Goal: Transaction & Acquisition: Book appointment/travel/reservation

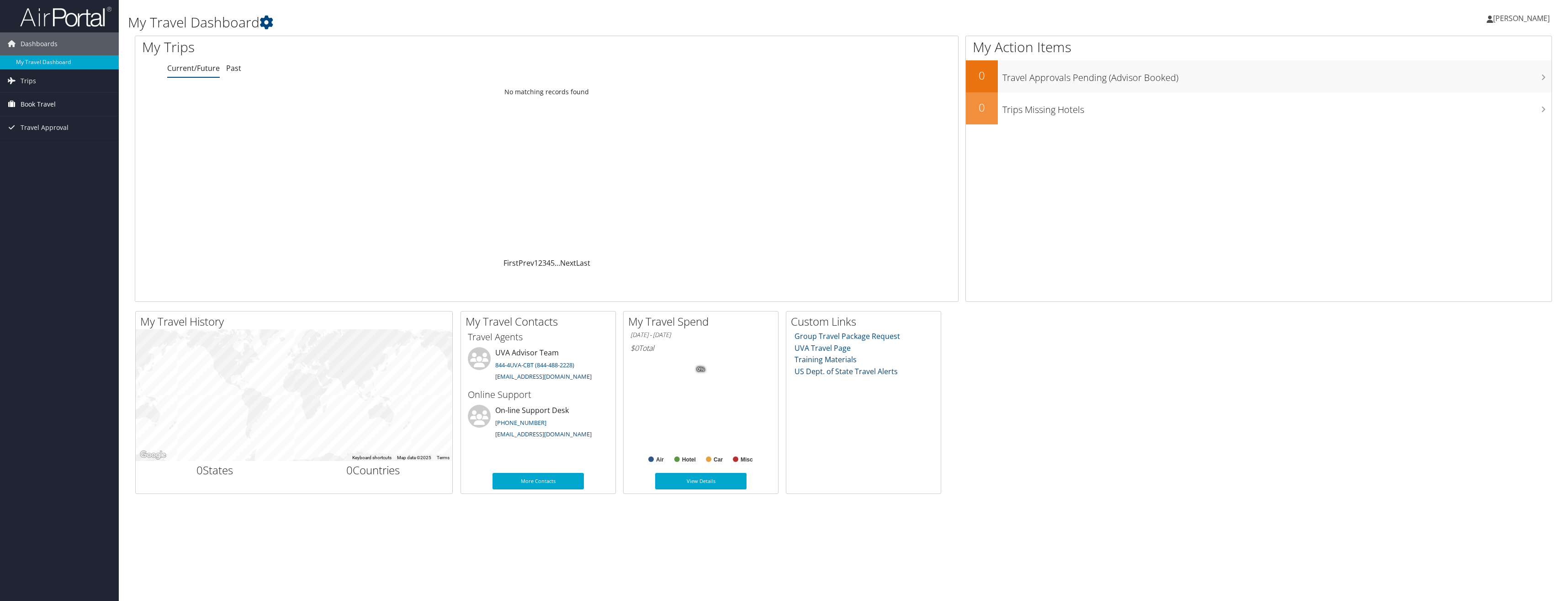
click at [50, 104] on span "Book Travel" at bounding box center [38, 104] width 35 height 23
click at [28, 82] on span "Trips" at bounding box center [28, 80] width 15 height 23
click at [49, 191] on link "Book/Manage Online Trips" at bounding box center [59, 190] width 119 height 14
